Goal: Book appointment/travel/reservation

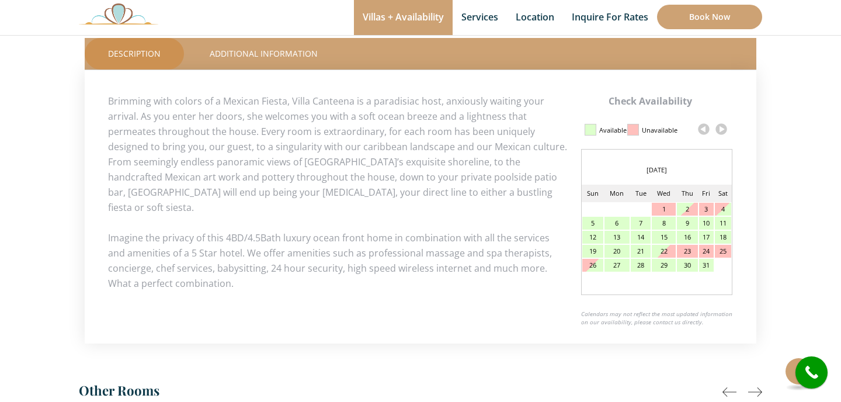
scroll to position [536, 0]
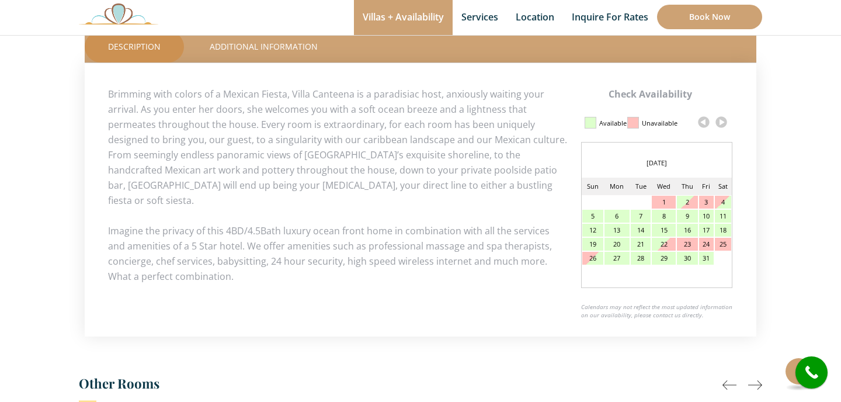
click at [720, 124] on link at bounding box center [721, 122] width 18 height 18
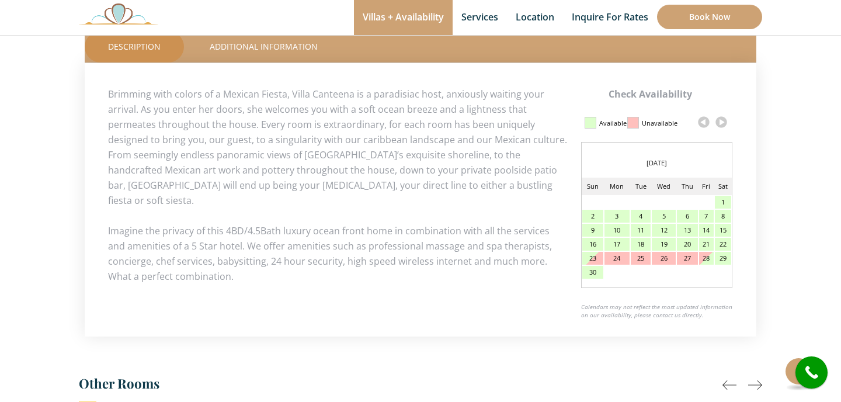
click at [720, 124] on link at bounding box center [721, 122] width 18 height 18
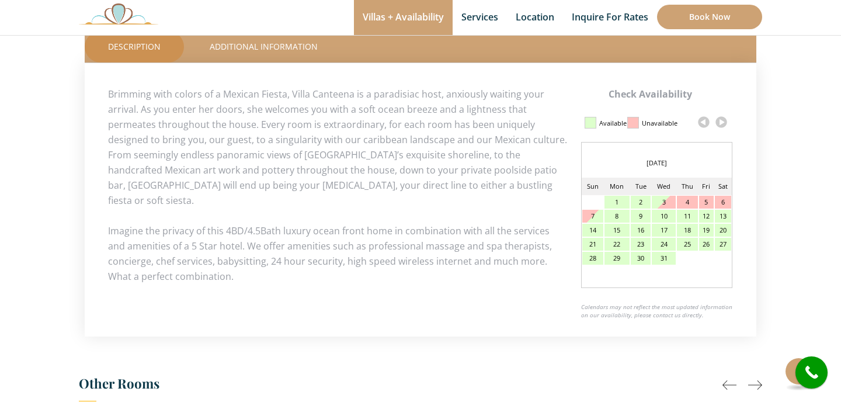
click at [720, 124] on link at bounding box center [721, 122] width 18 height 18
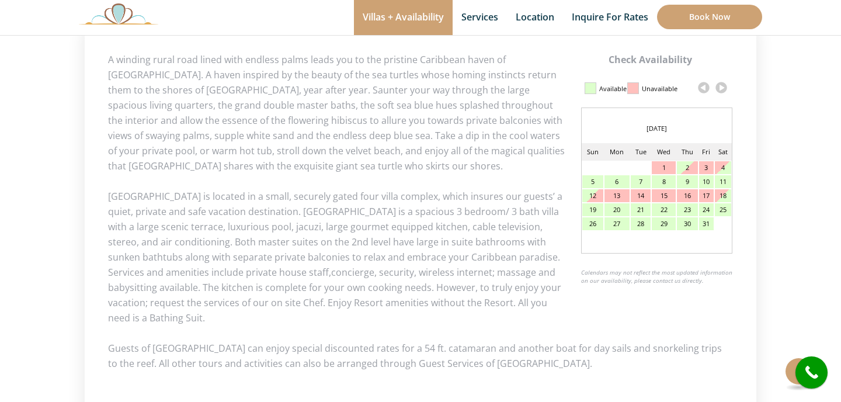
scroll to position [526, 0]
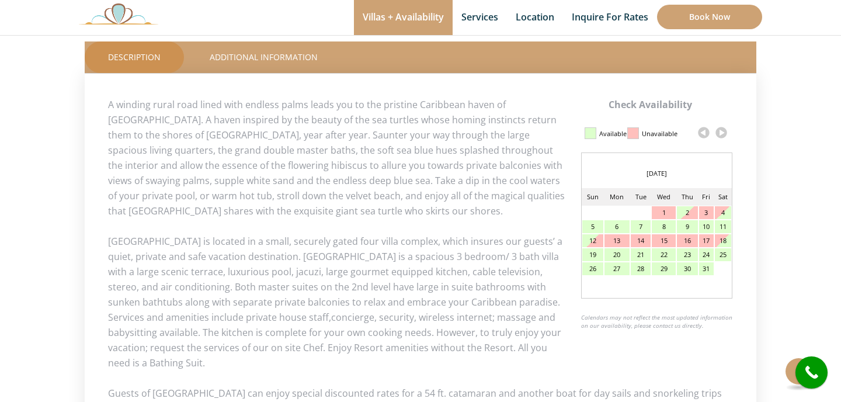
click at [721, 130] on link at bounding box center [721, 133] width 18 height 18
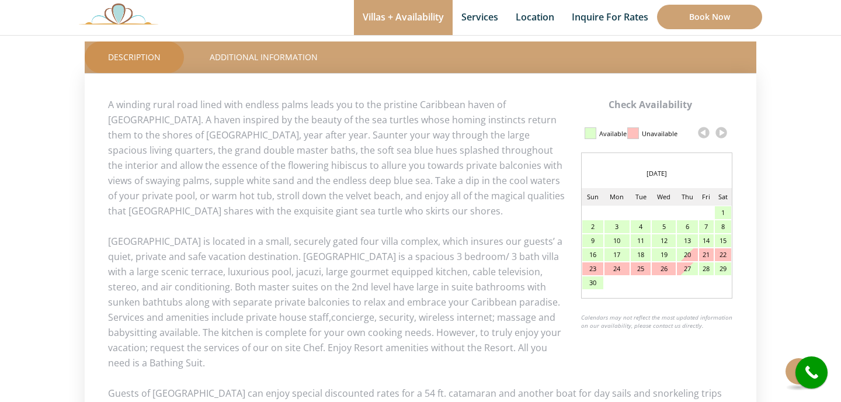
click at [721, 130] on link at bounding box center [721, 133] width 18 height 18
